Goal: Information Seeking & Learning: Check status

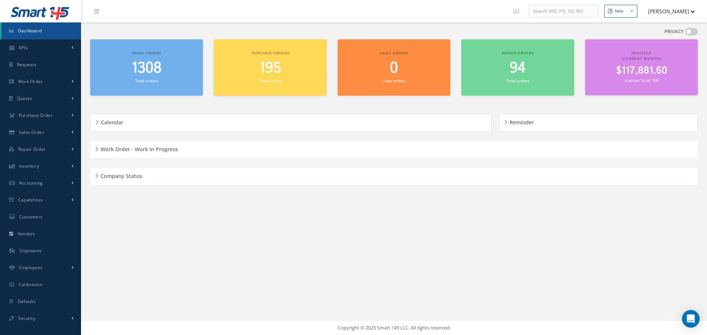
click at [99, 175] on h5 "Company Status" at bounding box center [120, 175] width 44 height 9
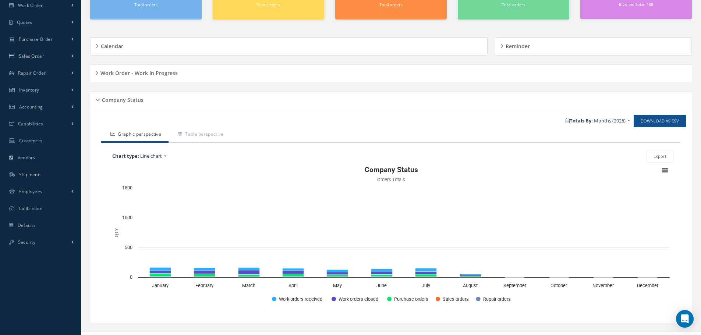
scroll to position [88, 0]
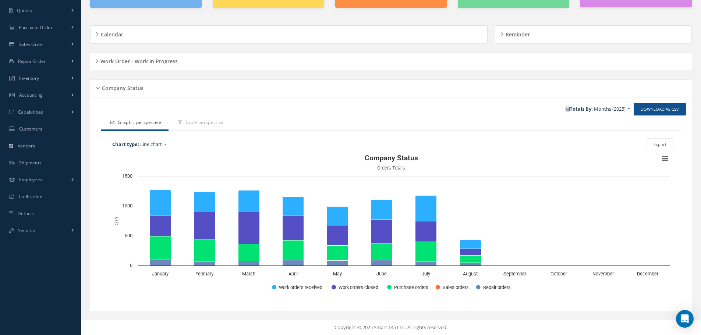
click at [98, 89] on div "Company Status" at bounding box center [391, 88] width 602 height 11
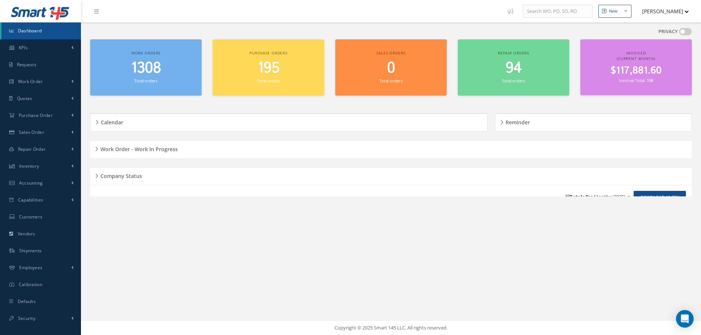
scroll to position [0, 0]
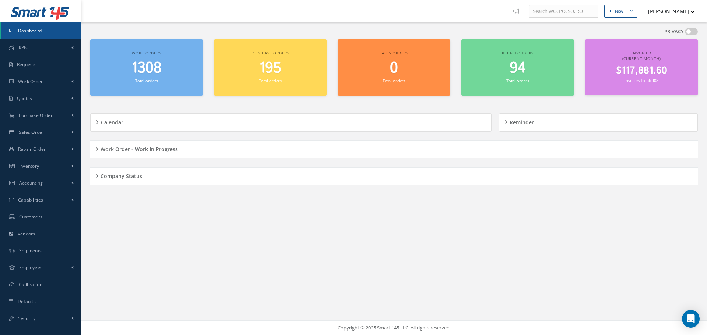
click at [96, 149] on div "Work Order - Work In Progress" at bounding box center [393, 149] width 607 height 11
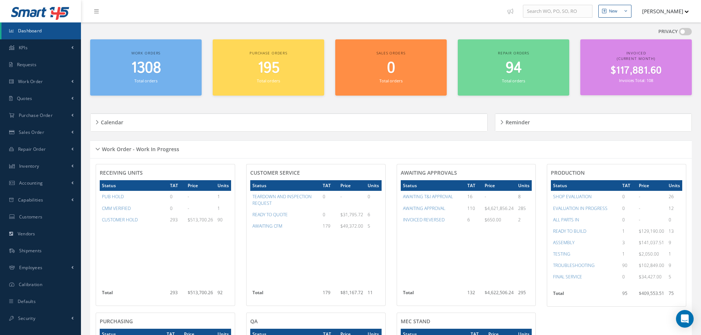
click at [97, 148] on div "Work Order - Work In Progress" at bounding box center [391, 149] width 602 height 11
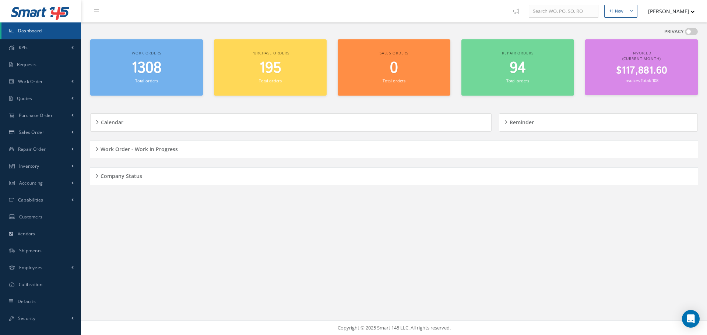
click at [97, 175] on div "Company Status" at bounding box center [393, 176] width 607 height 11
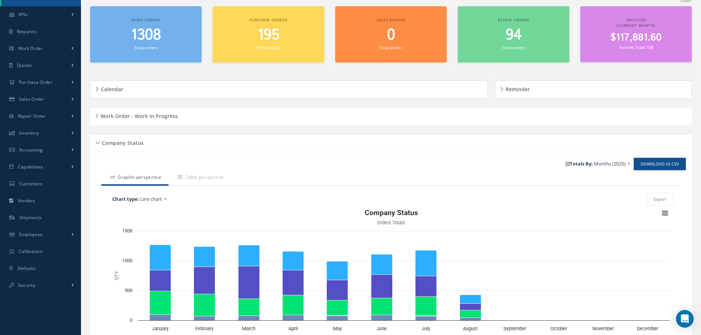
scroll to position [88, 0]
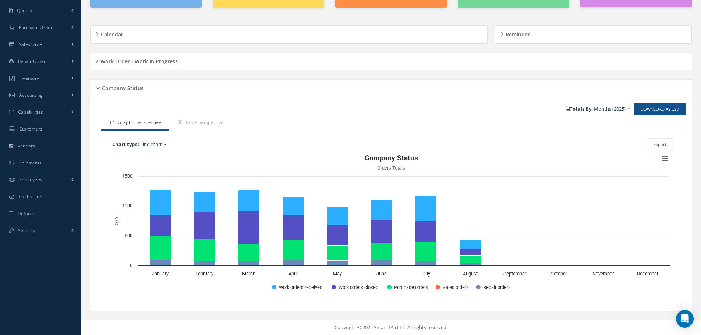
click at [97, 88] on div "Company Status" at bounding box center [391, 88] width 602 height 11
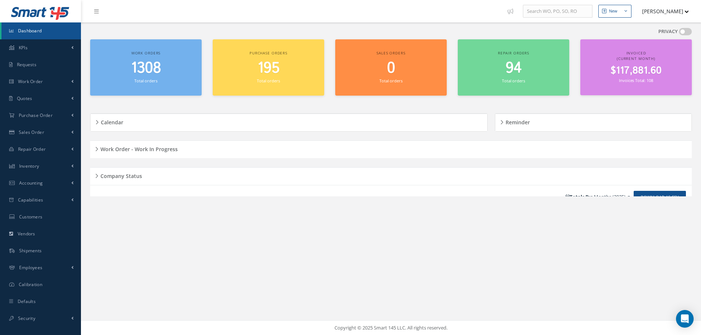
scroll to position [0, 0]
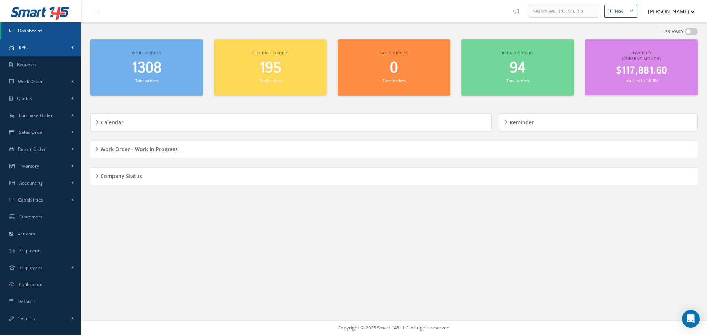
click at [66, 48] on link "KPIs" at bounding box center [40, 47] width 81 height 17
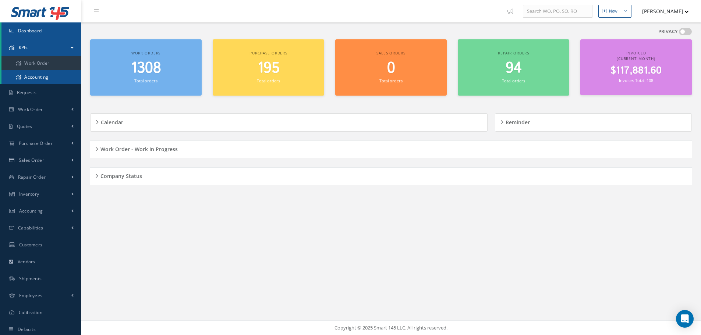
click at [63, 78] on link "Accounting" at bounding box center [40, 77] width 79 height 14
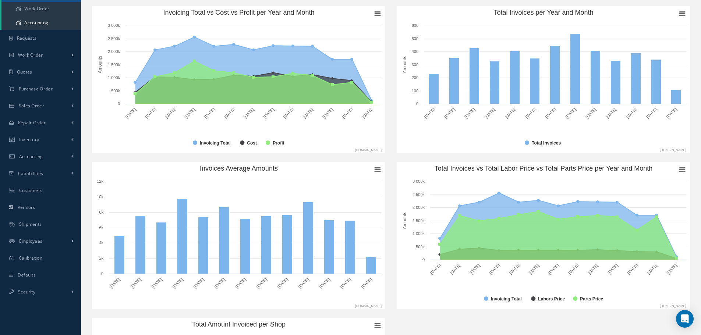
scroll to position [37, 0]
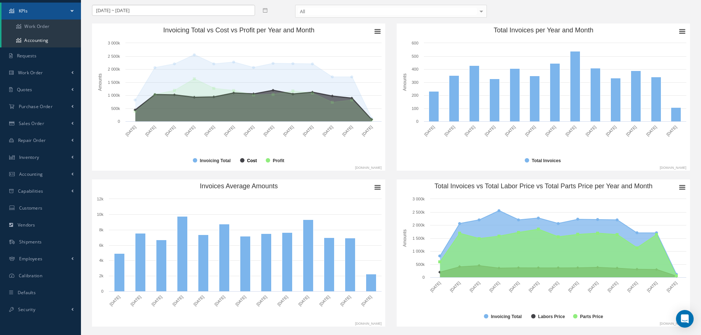
click at [247, 159] on text "Cost" at bounding box center [252, 160] width 10 height 5
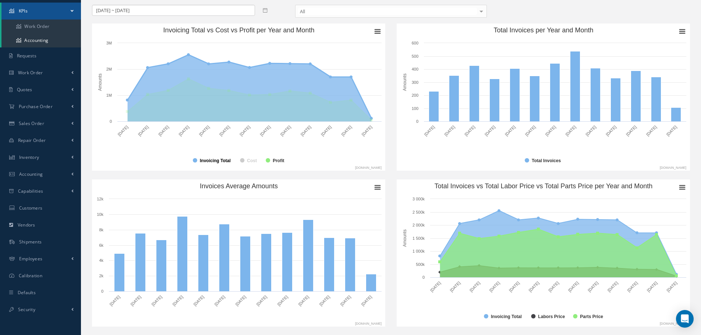
click at [211, 160] on text "Invoicing Total" at bounding box center [215, 160] width 31 height 5
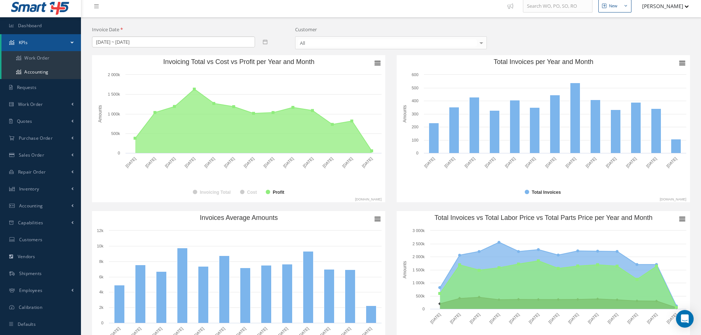
scroll to position [0, 0]
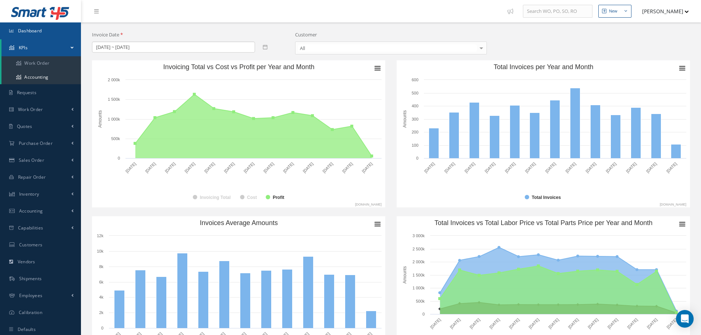
click at [21, 28] on span "Dashboard" at bounding box center [30, 31] width 24 height 6
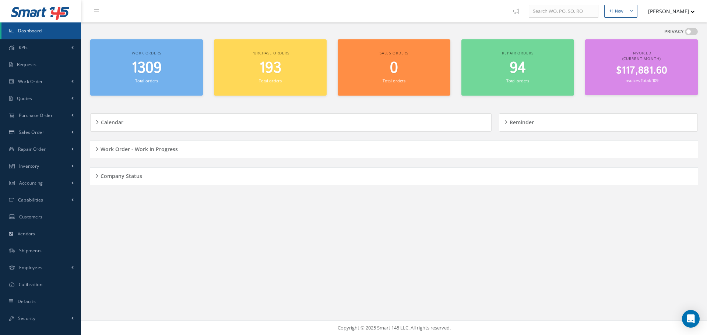
drag, startPoint x: 96, startPoint y: 173, endPoint x: 110, endPoint y: 173, distance: 13.6
click at [96, 173] on div "Company Status" at bounding box center [393, 176] width 607 height 11
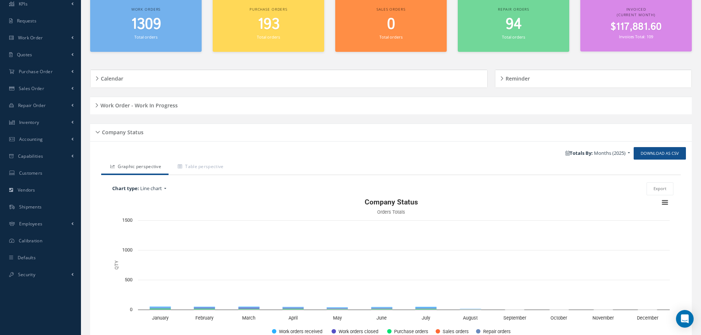
scroll to position [88, 0]
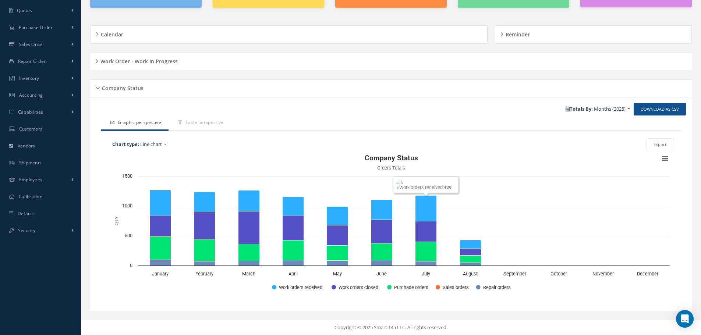
click at [98, 86] on div "Company Status" at bounding box center [391, 88] width 602 height 11
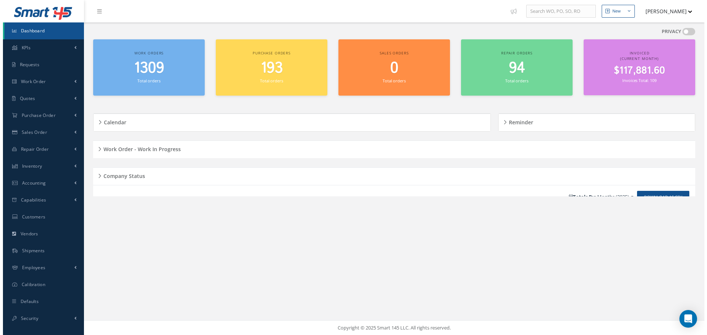
scroll to position [0, 0]
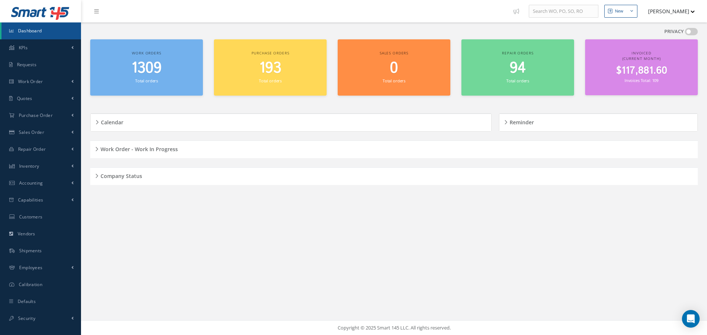
click at [98, 177] on h5 "Company Status" at bounding box center [120, 175] width 44 height 9
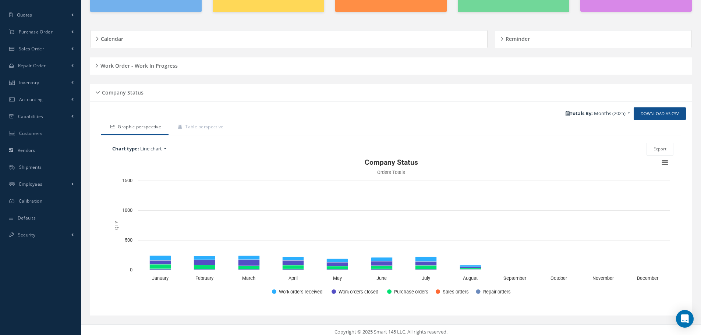
scroll to position [88, 0]
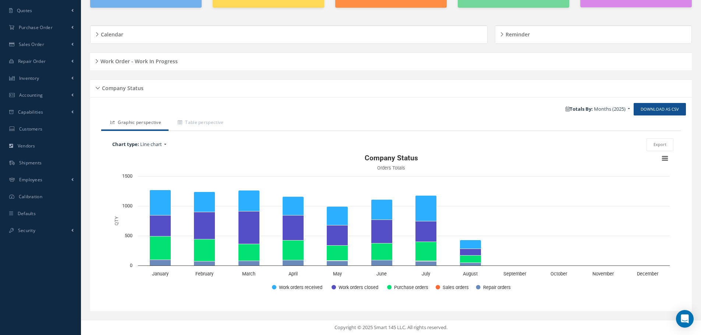
click at [98, 87] on div "Company Status" at bounding box center [391, 88] width 602 height 11
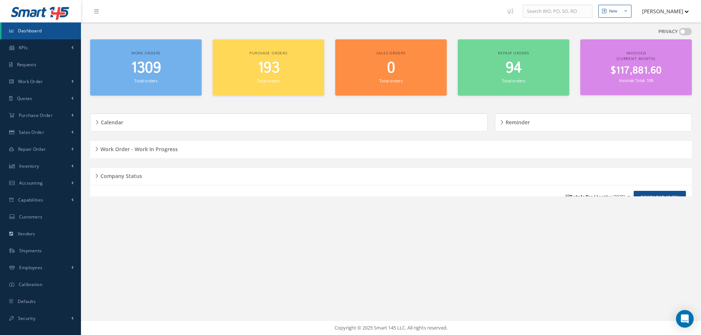
scroll to position [0, 0]
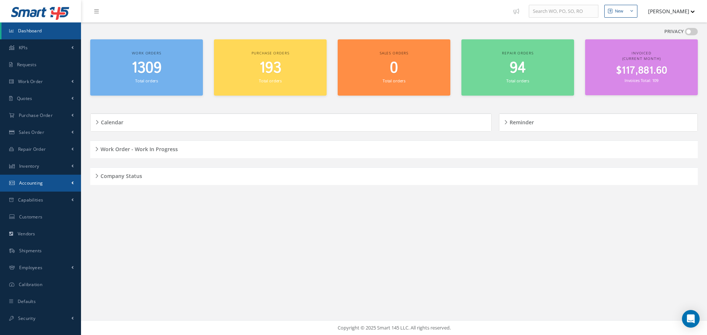
click at [41, 181] on span "Accounting" at bounding box center [31, 183] width 24 height 6
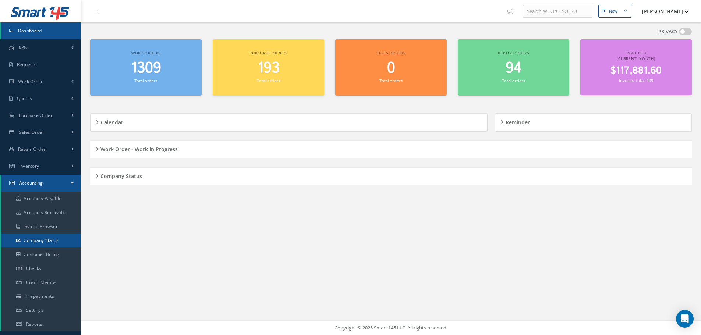
click at [65, 238] on link "Company Status" at bounding box center [40, 241] width 79 height 14
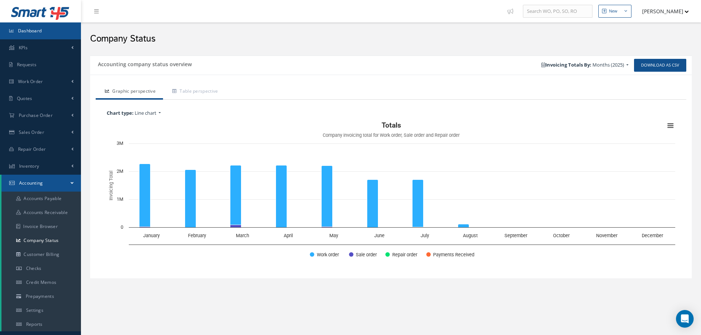
click at [39, 33] on span "Dashboard" at bounding box center [30, 31] width 24 height 6
